Goal: Information Seeking & Learning: Learn about a topic

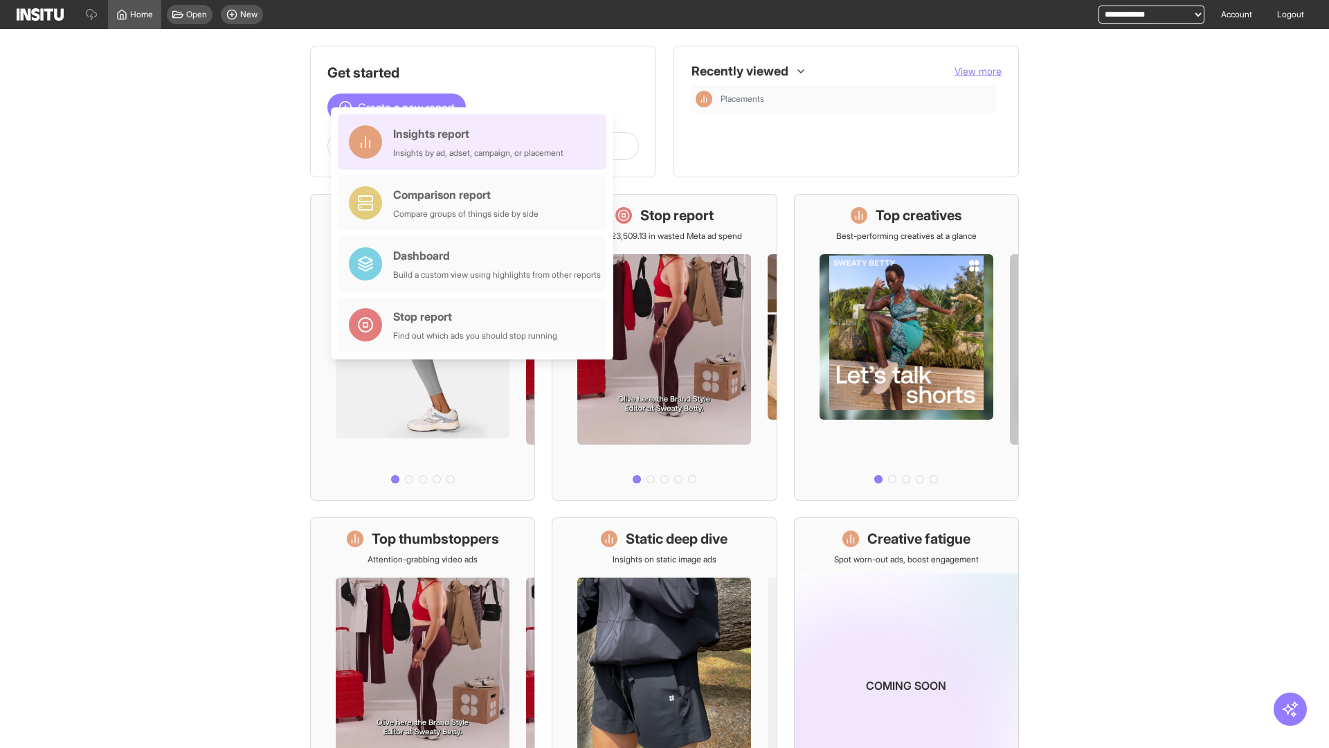
click at [476, 142] on div "Insights report Insights by ad, adset, campaign, or placement" at bounding box center [478, 141] width 170 height 33
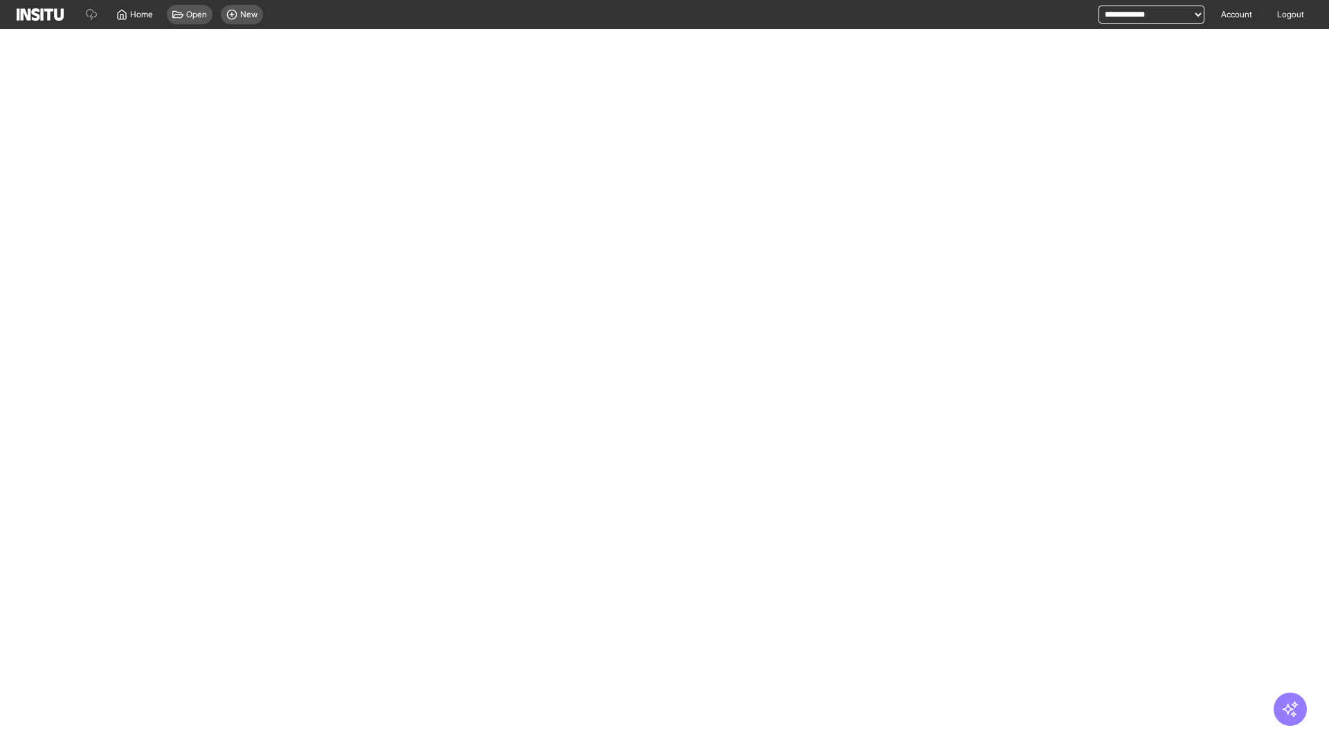
select select "**"
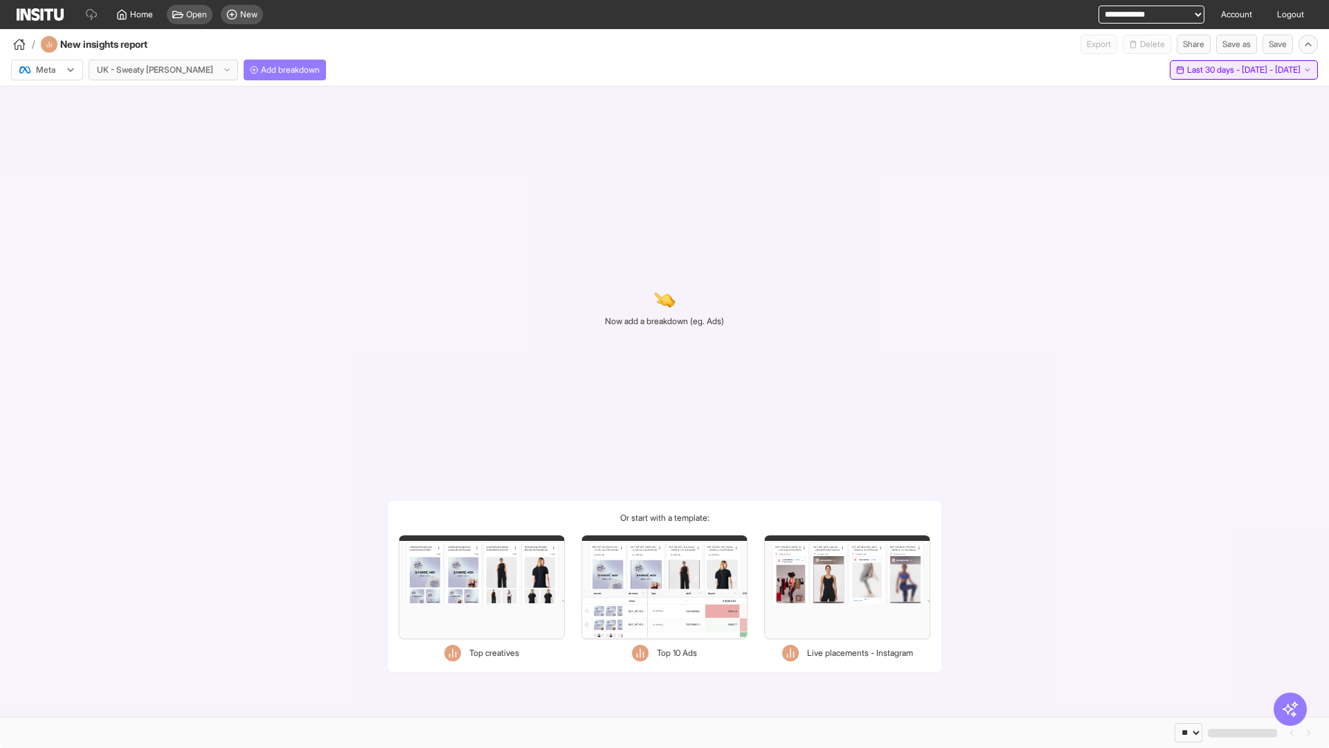
click at [1215, 70] on span "Last 30 days - [DATE] - [DATE]" at bounding box center [1244, 69] width 114 height 11
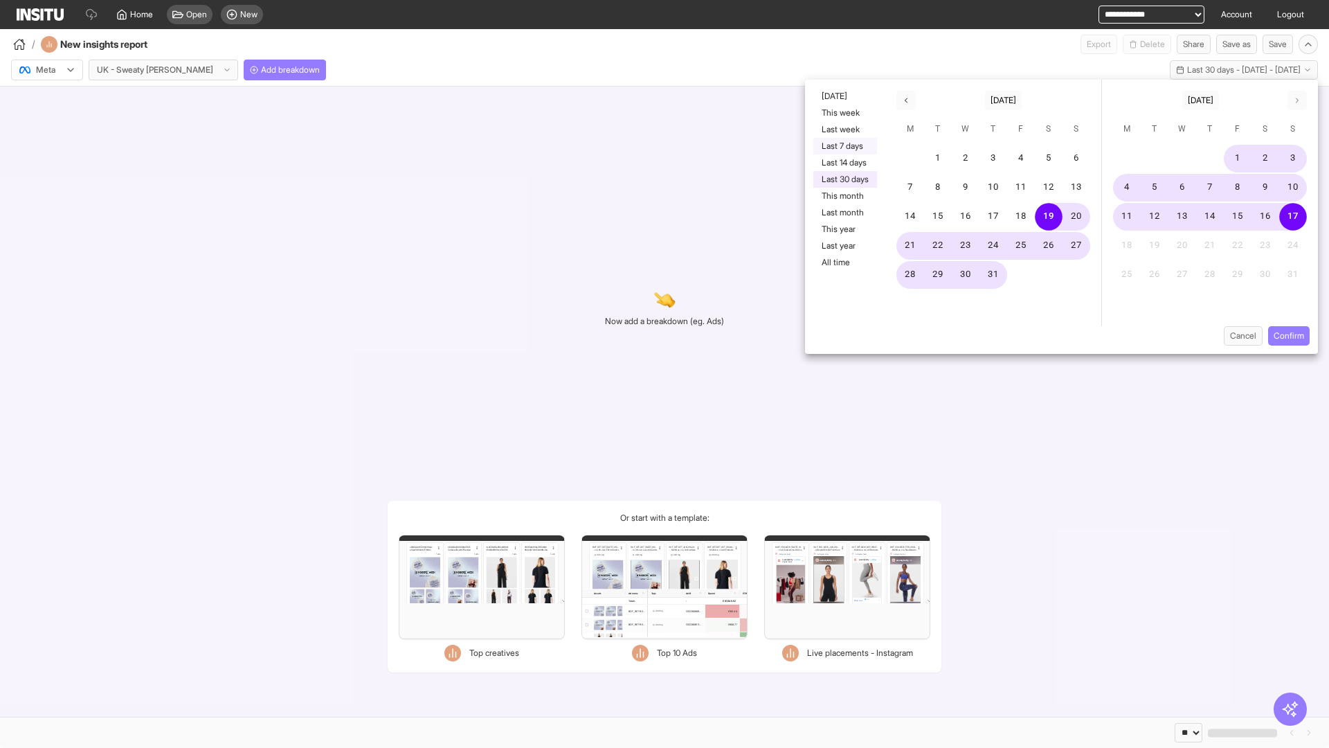
click at [844, 146] on button "Last 7 days" at bounding box center [845, 146] width 64 height 17
